Goal: Information Seeking & Learning: Learn about a topic

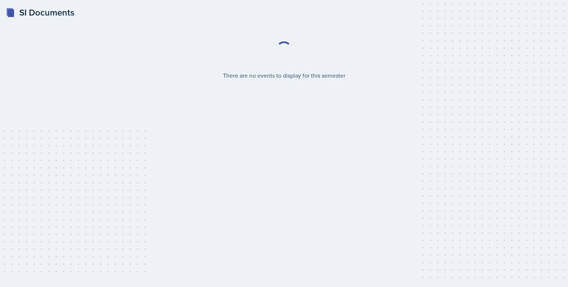
select select "2bed604d-1099-4043-b1bc-2365e8740244"
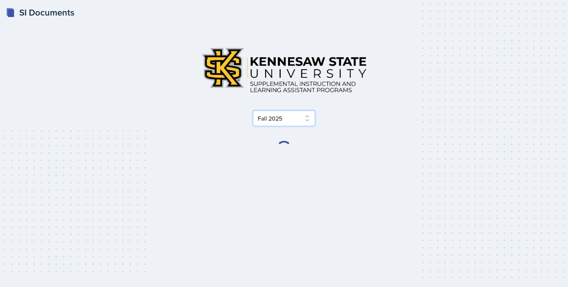
click at [286, 123] on select "Select Semester Fall 2025 Summer 2025 Spring 2025 Fall 2024 Summer 2024 Spring …" at bounding box center [284, 118] width 62 height 16
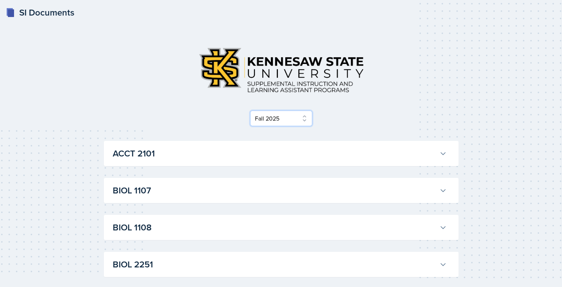
click at [290, 119] on select "Select Semester Fall 2025 Summer 2025 Spring 2025 Fall 2024 Summer 2024 Spring …" at bounding box center [281, 118] width 62 height 16
click at [289, 121] on select "Select Semester Fall 2025 Summer 2025 Spring 2025 Fall 2024 Summer 2024 Spring …" at bounding box center [281, 118] width 62 height 16
click at [250, 218] on div "BIOL 1108 [PERSON_NAME] Professor: [PERSON_NAME] Export to Google Calendar Recu…" at bounding box center [281, 227] width 355 height 25
click at [273, 227] on h3 "BIOL 1108" at bounding box center [275, 227] width 324 height 13
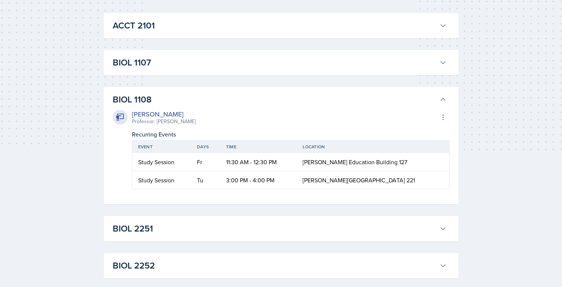
scroll to position [128, 0]
click at [443, 120] on icon at bounding box center [442, 116] width 7 height 7
click at [443, 119] on icon at bounding box center [443, 117] width 1 height 5
click at [437, 58] on button "BIOL 1107" at bounding box center [279, 62] width 337 height 16
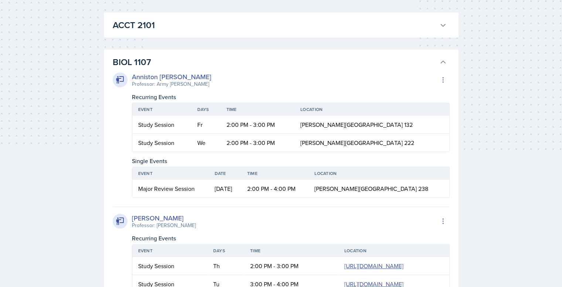
click at [437, 59] on button "BIOL 1107" at bounding box center [279, 62] width 337 height 16
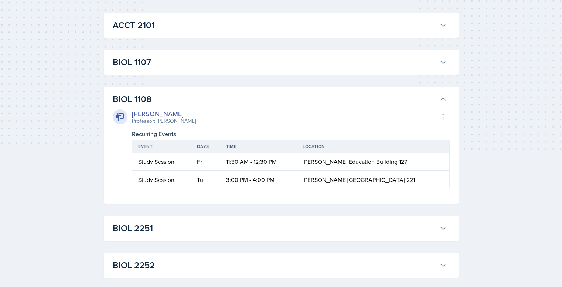
click at [437, 94] on button "BIOL 1108" at bounding box center [279, 99] width 337 height 16
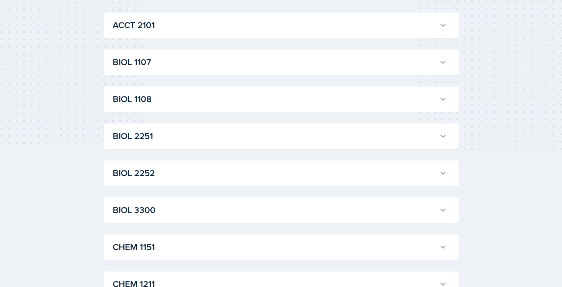
click at [442, 62] on icon at bounding box center [442, 61] width 7 height 7
